Goal: Transaction & Acquisition: Book appointment/travel/reservation

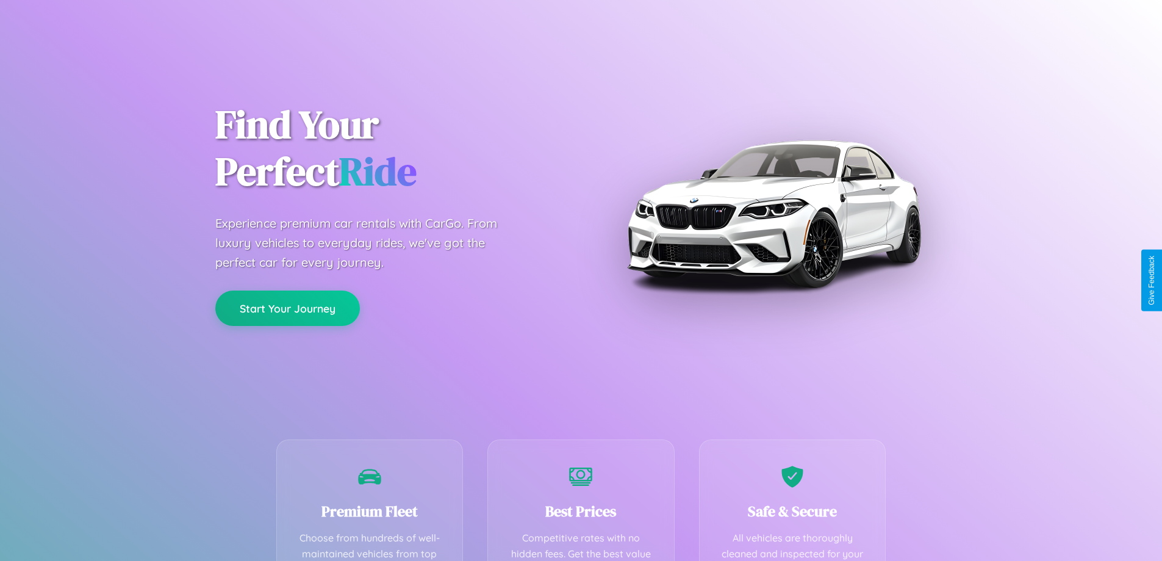
scroll to position [356, 0]
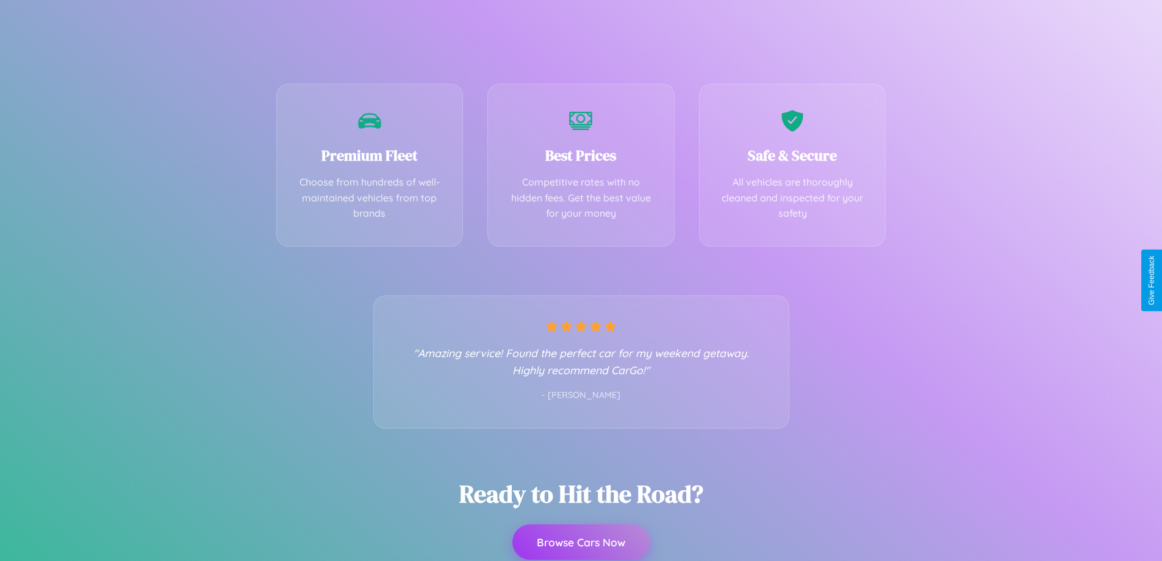
click at [581, 542] on button "Browse Cars Now" at bounding box center [581, 541] width 137 height 35
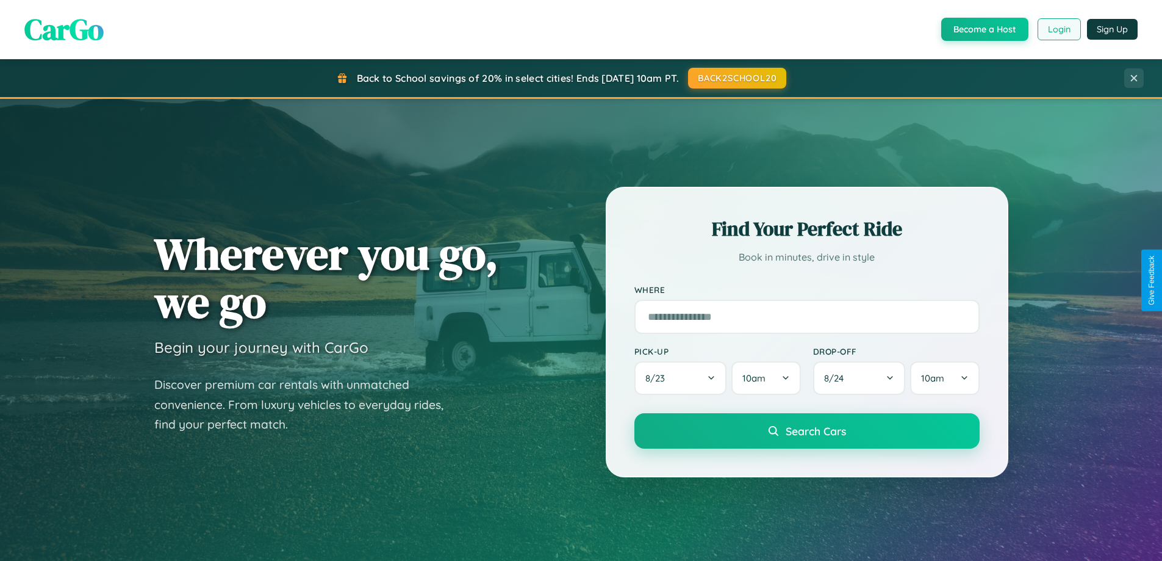
click at [1059, 29] on button "Login" at bounding box center [1059, 29] width 43 height 22
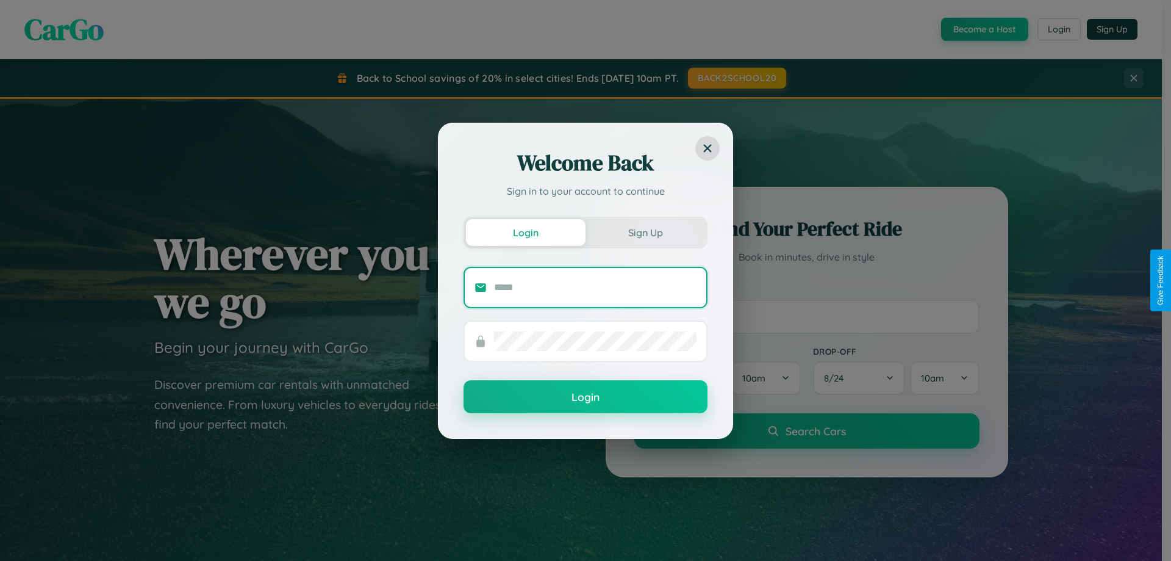
click at [595, 287] on input "text" at bounding box center [595, 288] width 203 height 20
type input "**********"
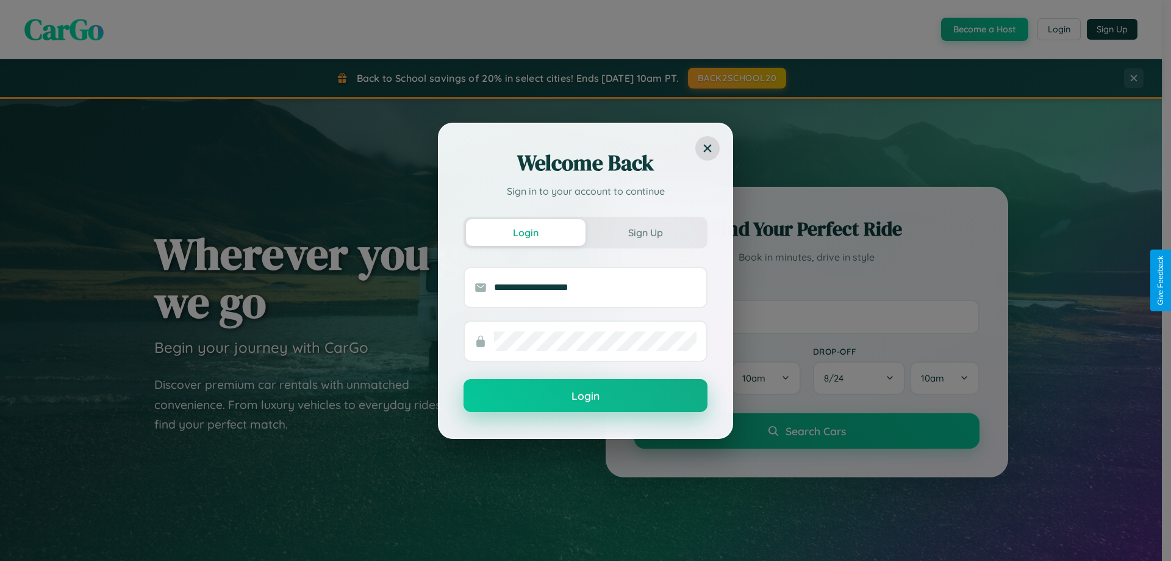
click at [586, 396] on button "Login" at bounding box center [586, 395] width 244 height 33
